Goal: Information Seeking & Learning: Check status

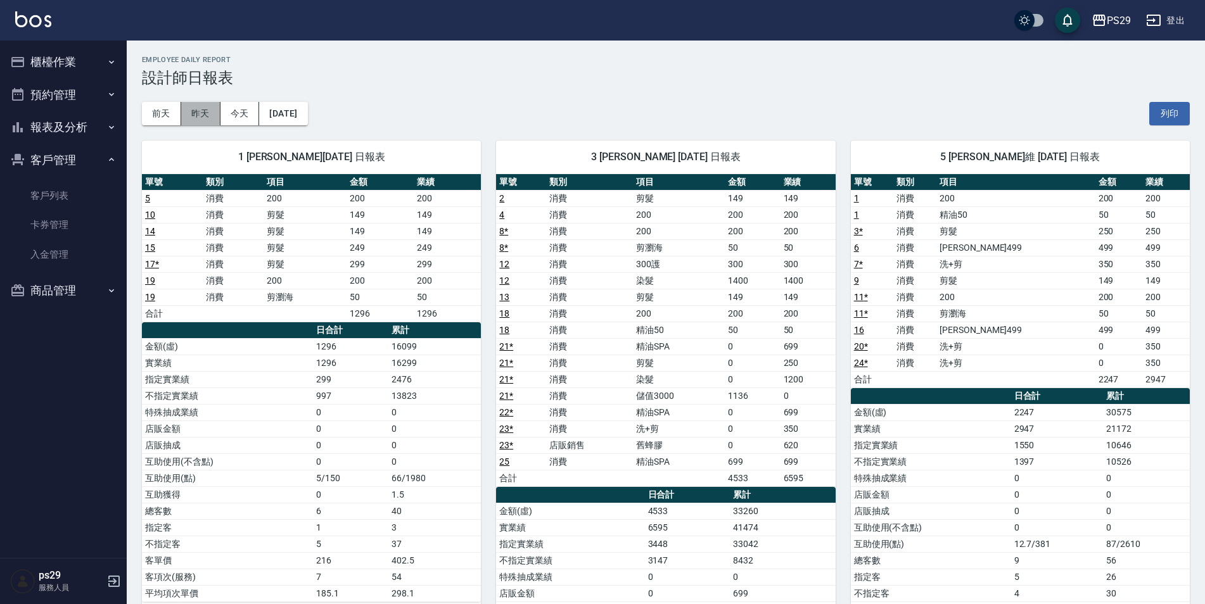
click at [200, 121] on button "昨天" at bounding box center [200, 113] width 39 height 23
click at [155, 105] on button "前天" at bounding box center [161, 113] width 39 height 23
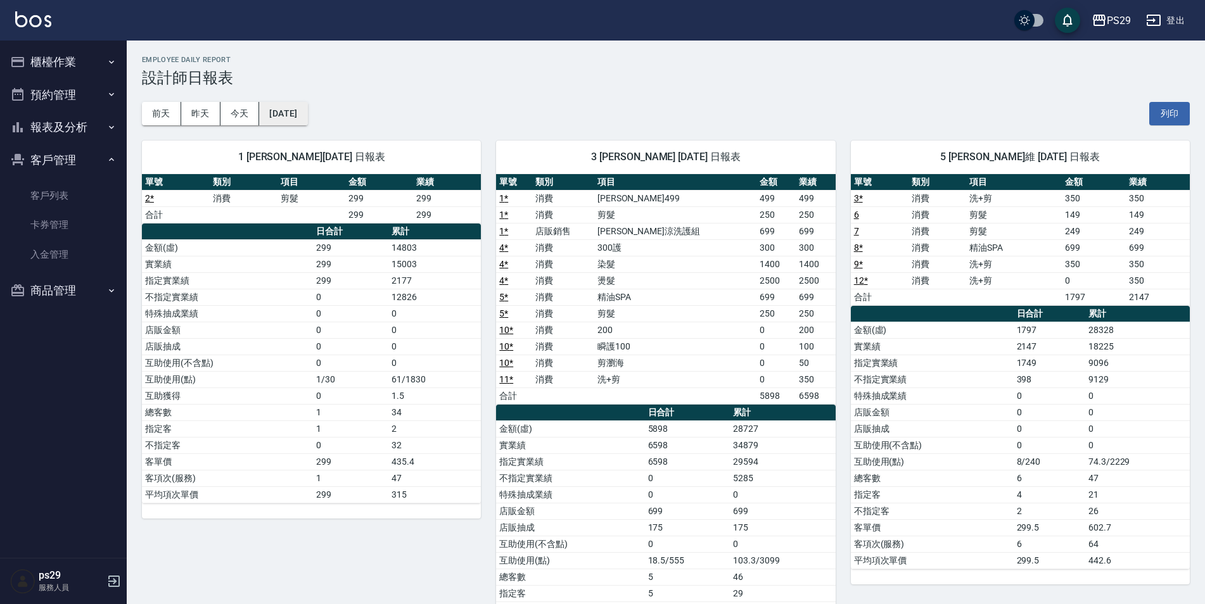
click at [279, 111] on button "[DATE]" at bounding box center [283, 113] width 48 height 23
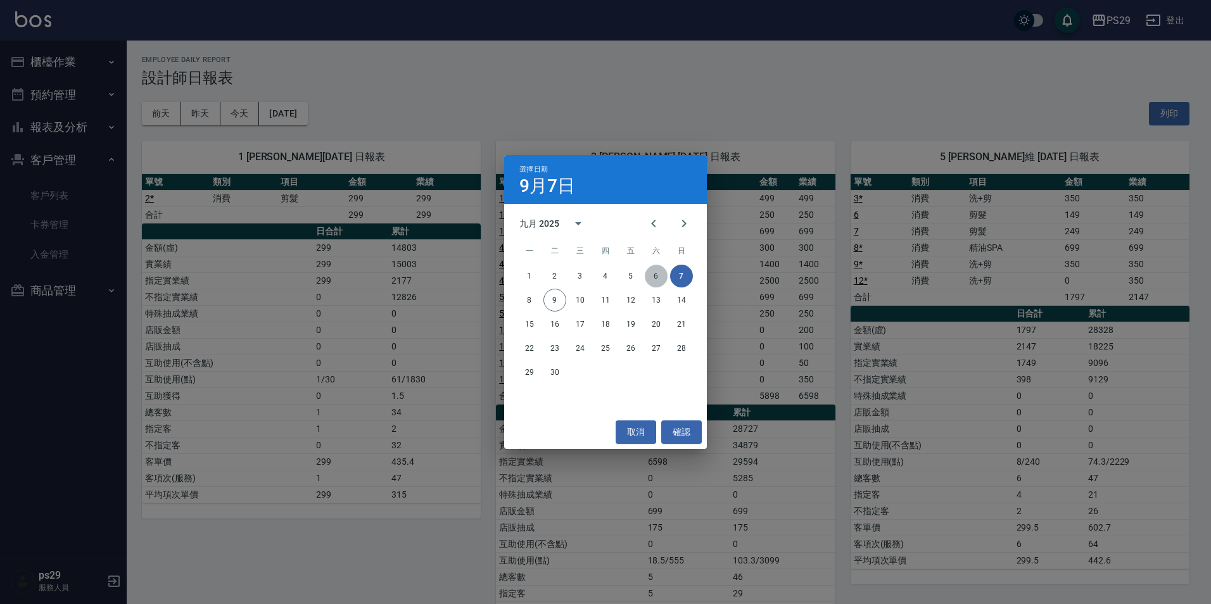
click at [656, 271] on button "6" at bounding box center [656, 276] width 23 height 23
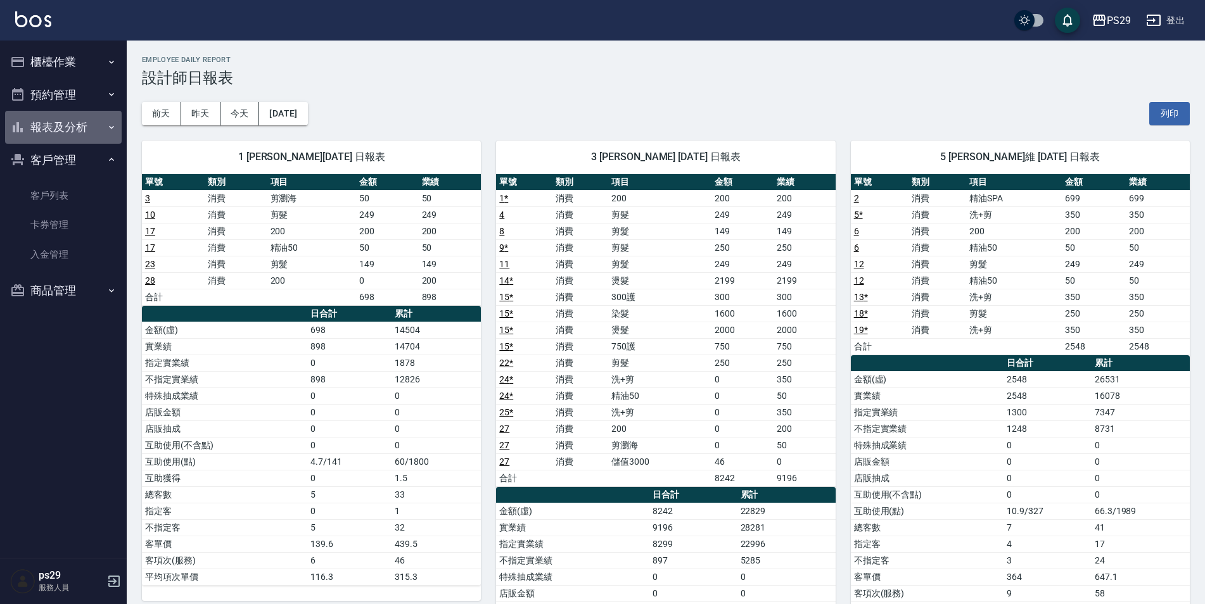
click at [61, 127] on button "報表及分析" at bounding box center [63, 127] width 117 height 33
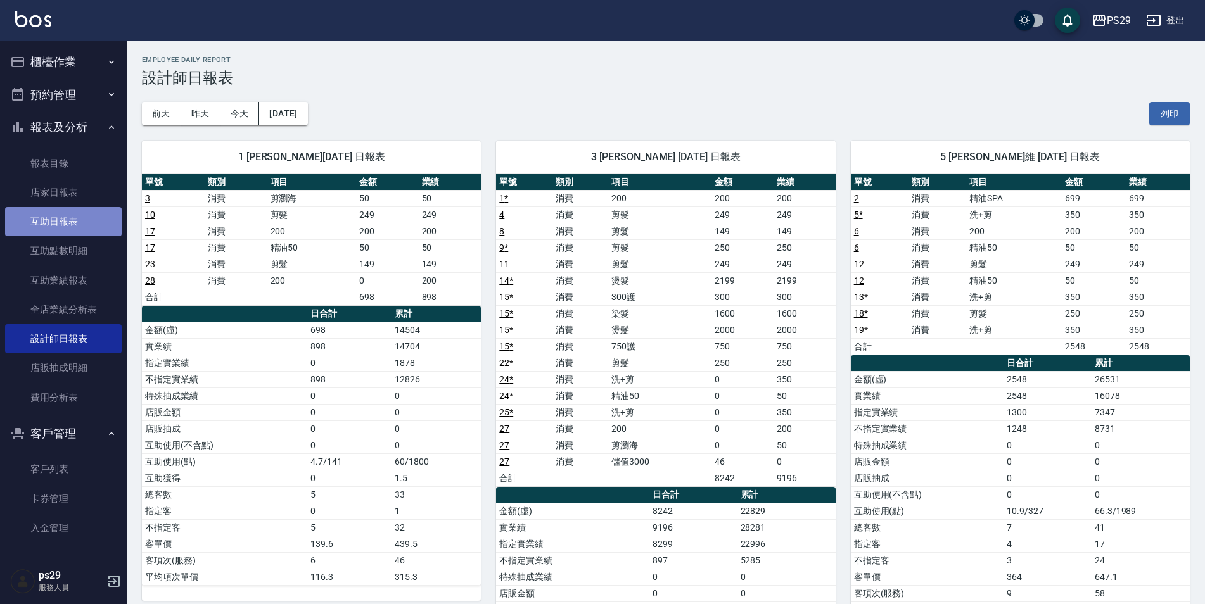
click at [66, 221] on link "互助日報表" at bounding box center [63, 221] width 117 height 29
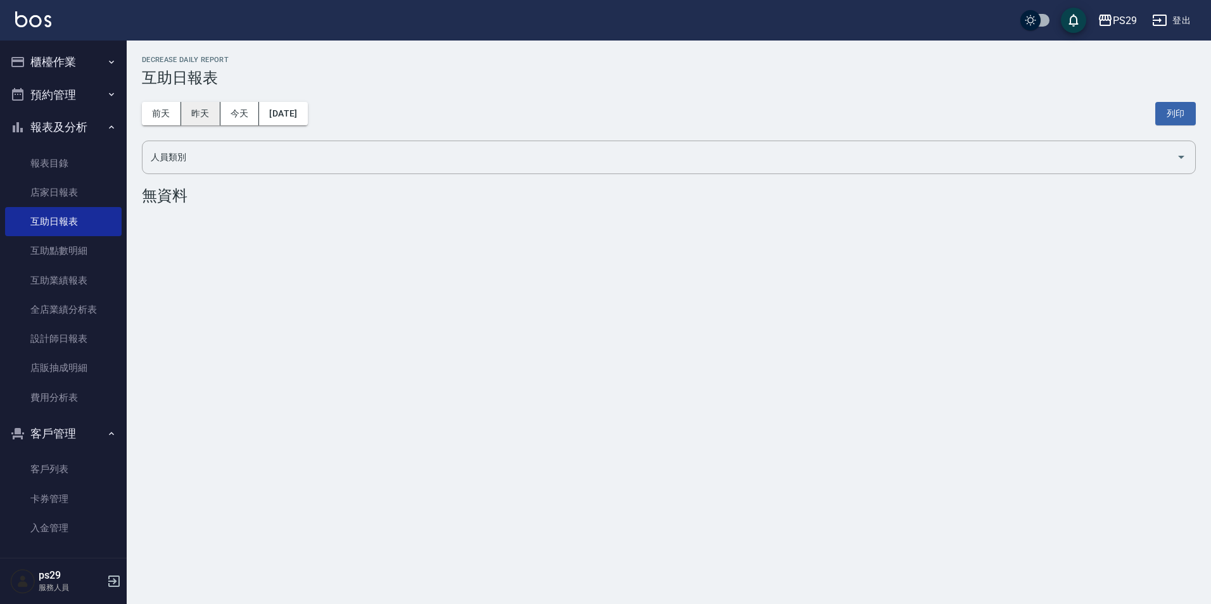
click at [194, 117] on button "昨天" at bounding box center [200, 113] width 39 height 23
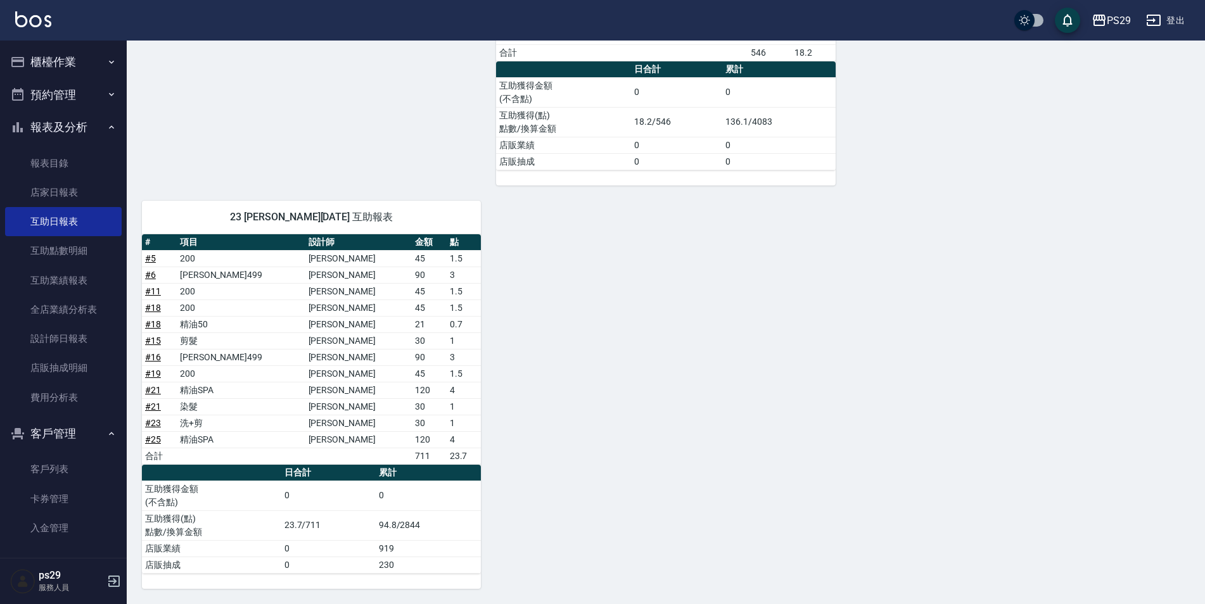
scroll to position [9, 0]
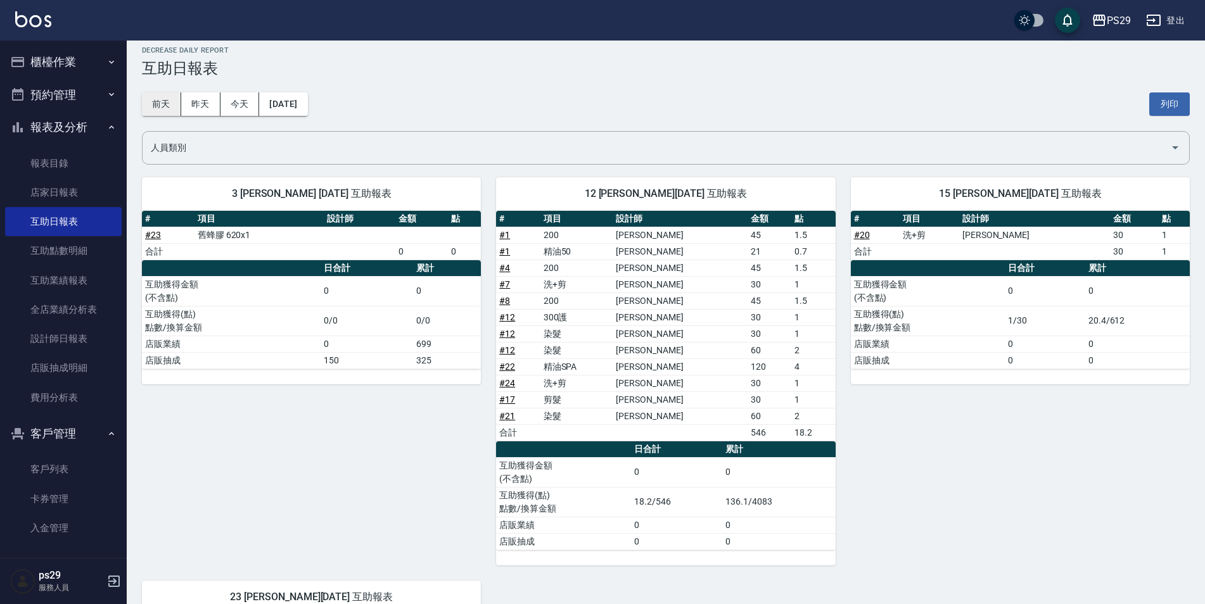
click at [165, 110] on button "前天" at bounding box center [161, 103] width 39 height 23
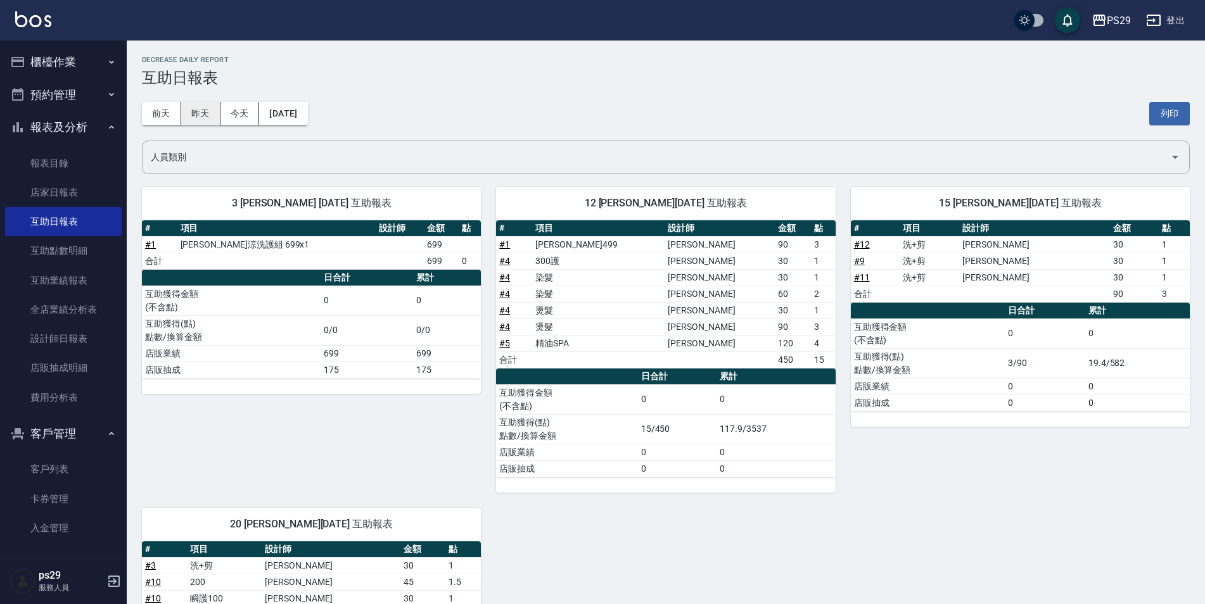
click at [208, 122] on button "昨天" at bounding box center [200, 113] width 39 height 23
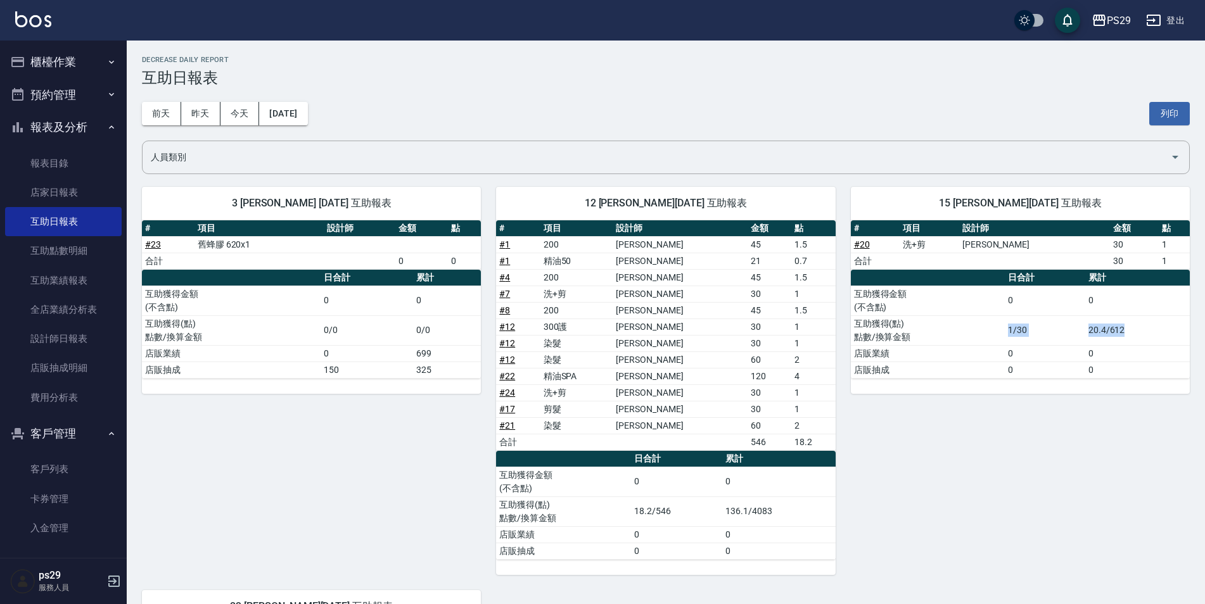
drag, startPoint x: 1142, startPoint y: 329, endPoint x: 956, endPoint y: 336, distance: 186.3
click at [956, 336] on tr "互助獲得(點) 點數/換算金額 1/30 20.4/612" at bounding box center [1020, 330] width 339 height 30
drag, startPoint x: 956, startPoint y: 336, endPoint x: 1158, endPoint y: 402, distance: 212.1
click at [1158, 402] on div "15 [PERSON_NAME][DATE] 互助報表 # 項目 設計師 金額 點 # 20 洗+剪 [PERSON_NAME]維 30 1 合計 30 1 …" at bounding box center [1012, 373] width 354 height 403
click at [282, 103] on button "[DATE]" at bounding box center [283, 113] width 48 height 23
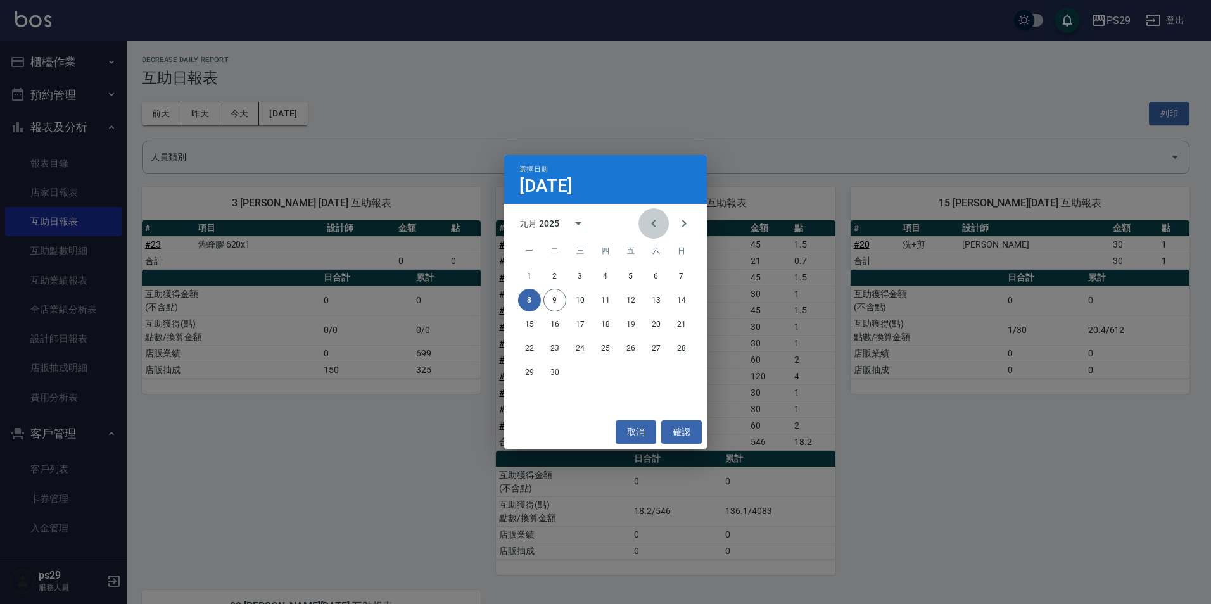
click at [665, 232] on button "Previous month" at bounding box center [653, 223] width 30 height 30
click at [688, 363] on button "31" at bounding box center [681, 372] width 23 height 23
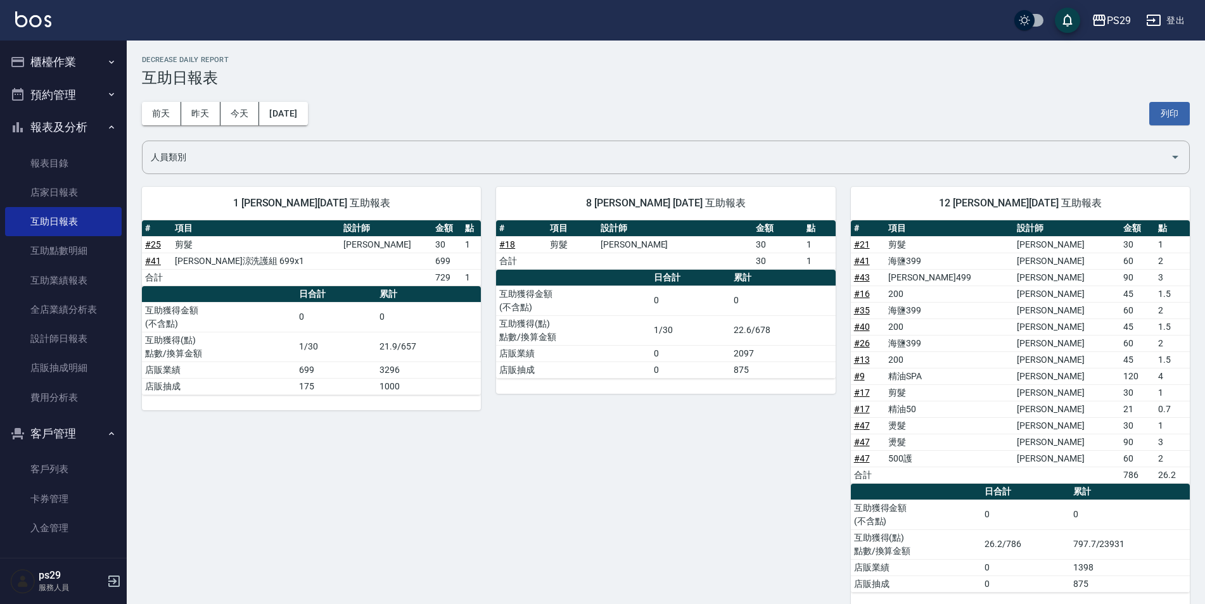
click at [1108, 543] on td "797.7/23931" at bounding box center [1130, 544] width 120 height 30
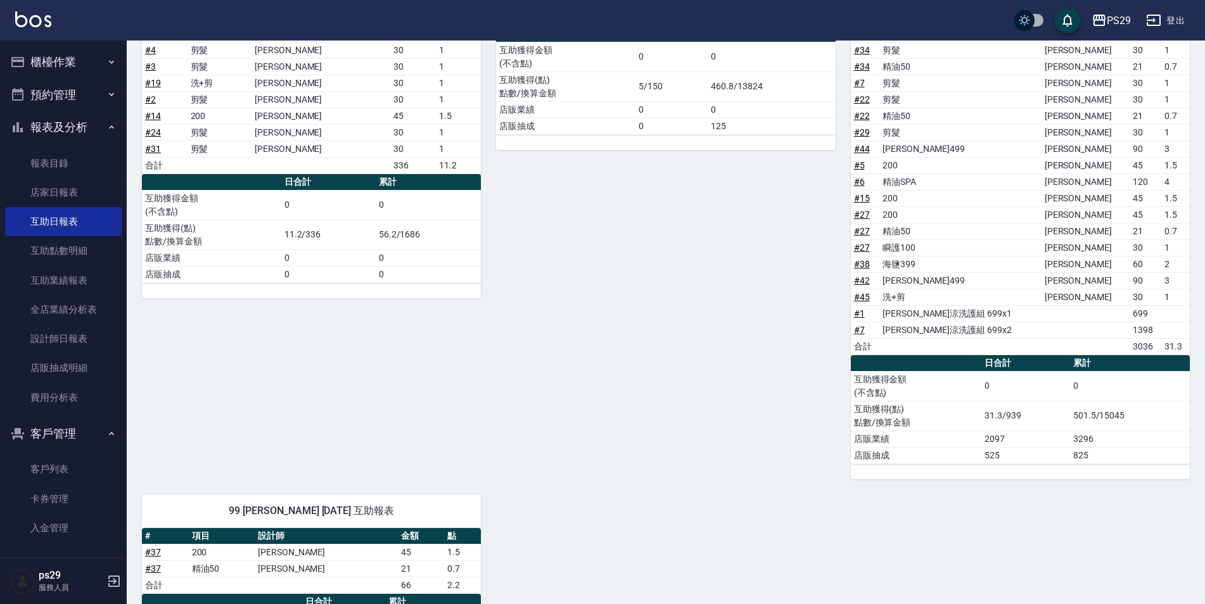
scroll to position [633, 0]
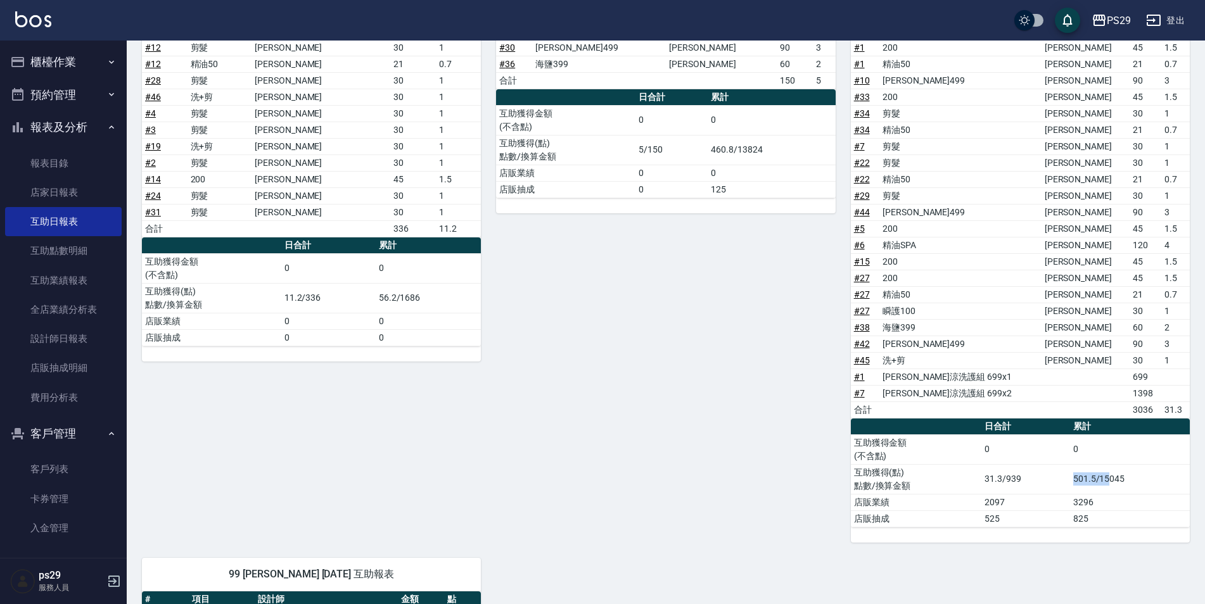
drag, startPoint x: 1073, startPoint y: 474, endPoint x: 1108, endPoint y: 478, distance: 34.4
click at [1108, 478] on td "501.5/15045" at bounding box center [1130, 479] width 120 height 30
drag, startPoint x: 1108, startPoint y: 478, endPoint x: 1106, endPoint y: 512, distance: 33.6
click at [1106, 512] on td "825" at bounding box center [1130, 518] width 120 height 16
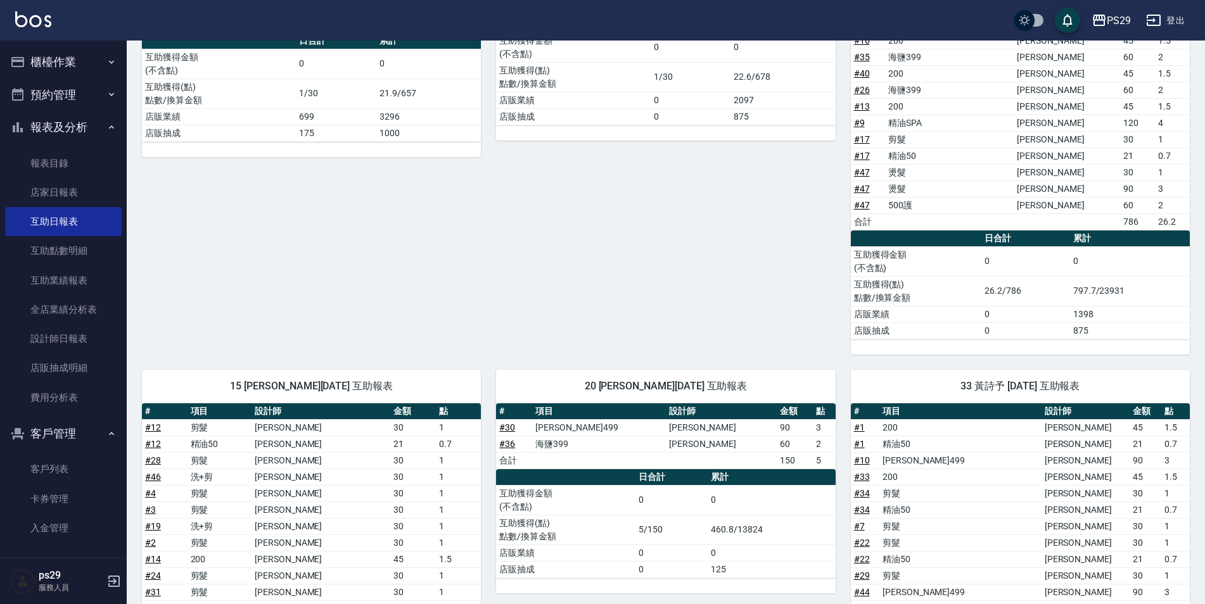
scroll to position [0, 0]
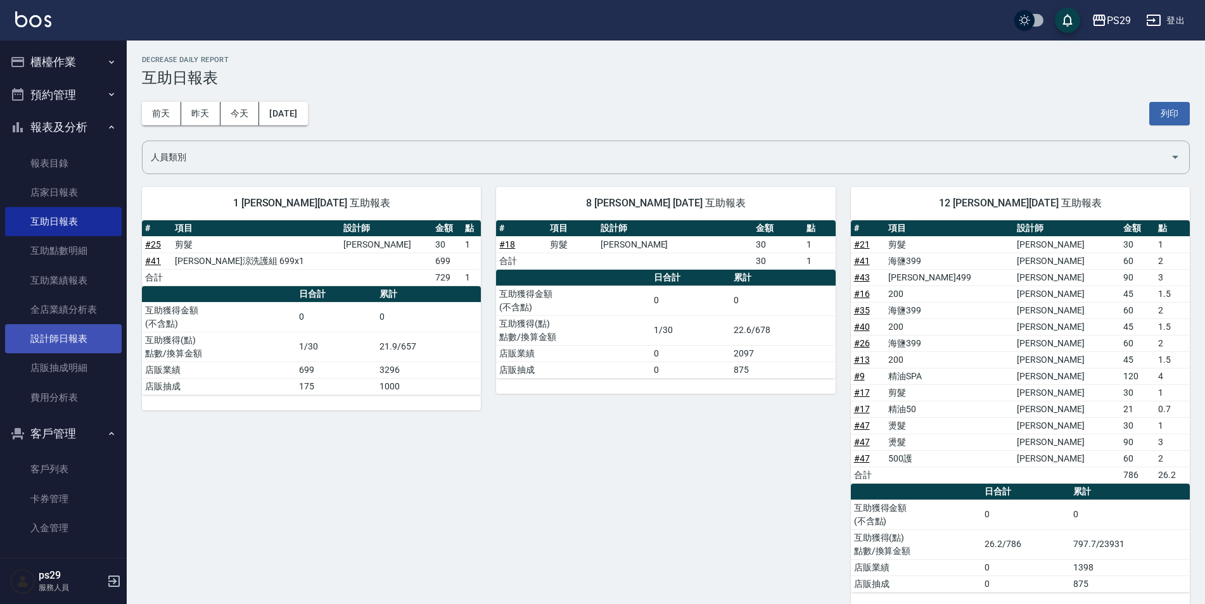
click at [70, 327] on link "設計師日報表" at bounding box center [63, 338] width 117 height 29
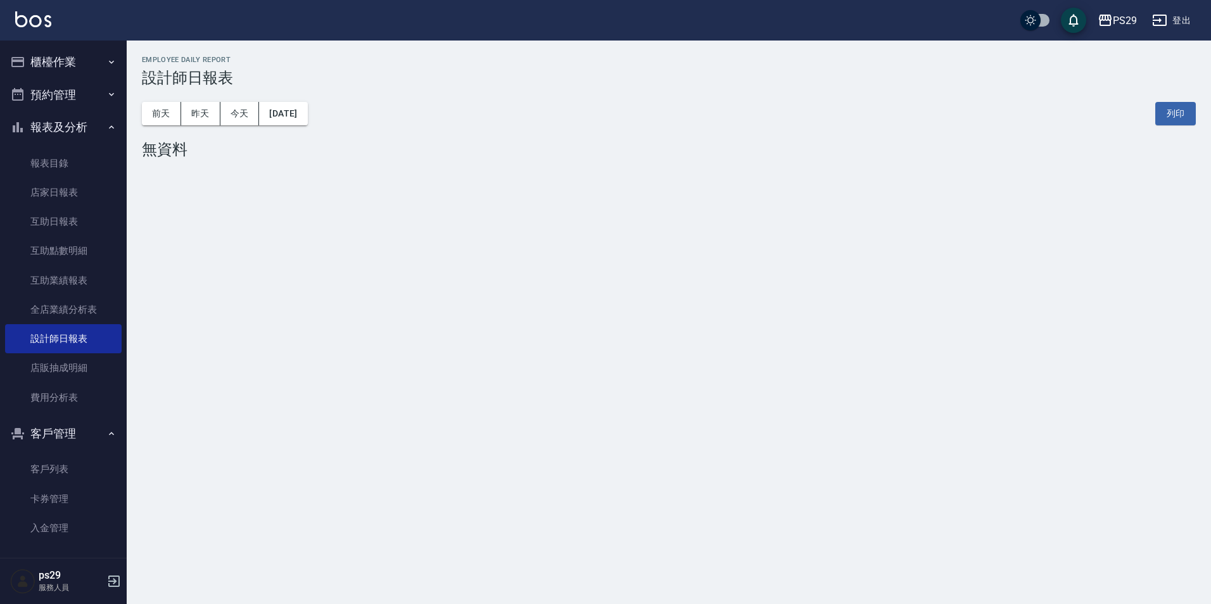
click at [201, 127] on div "[DATE] [DATE] [DATE] [DATE] 列印" at bounding box center [669, 114] width 1054 height 54
click at [198, 101] on div "[DATE] [DATE] [DATE] [DATE] 列印" at bounding box center [669, 114] width 1054 height 54
click at [198, 115] on button "昨天" at bounding box center [200, 113] width 39 height 23
